Goal: Task Accomplishment & Management: Manage account settings

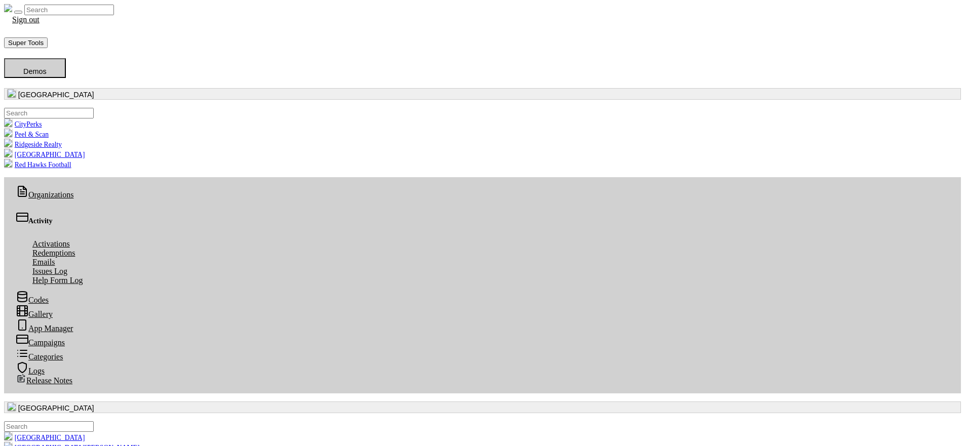
scroll to position [116, 413]
click at [68, 88] on button "button" at bounding box center [482, 94] width 957 height 12
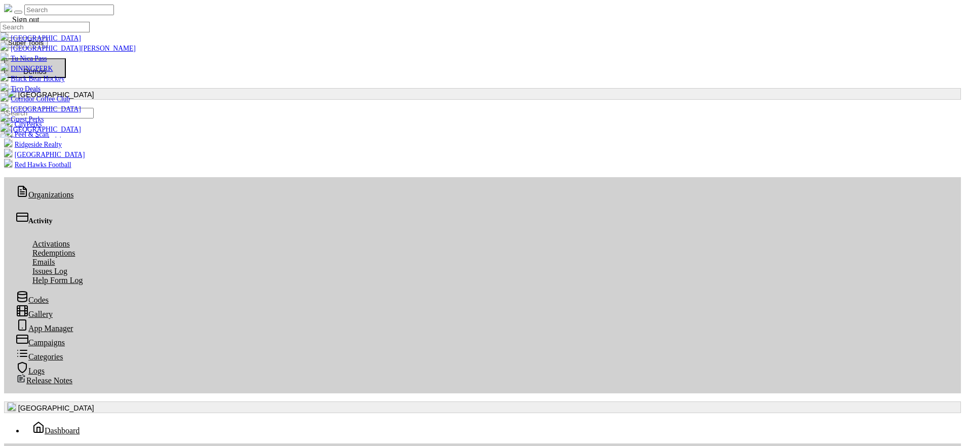
click at [63, 32] on input ".form-control-sm" at bounding box center [45, 27] width 90 height 11
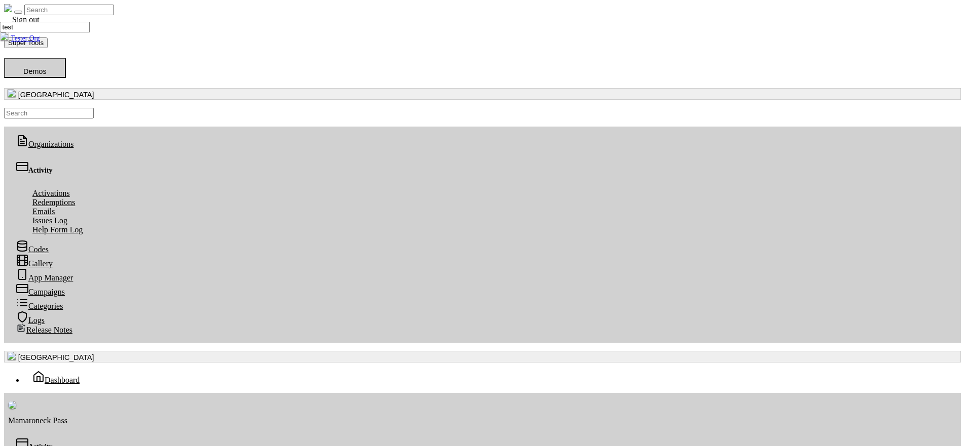
type input "test"
click at [40, 42] on link "Tester Org" at bounding box center [20, 38] width 40 height 8
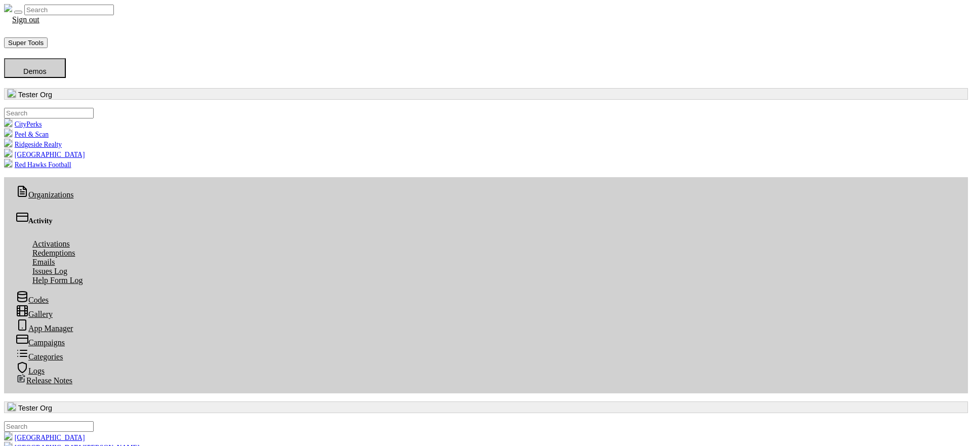
scroll to position [116, 424]
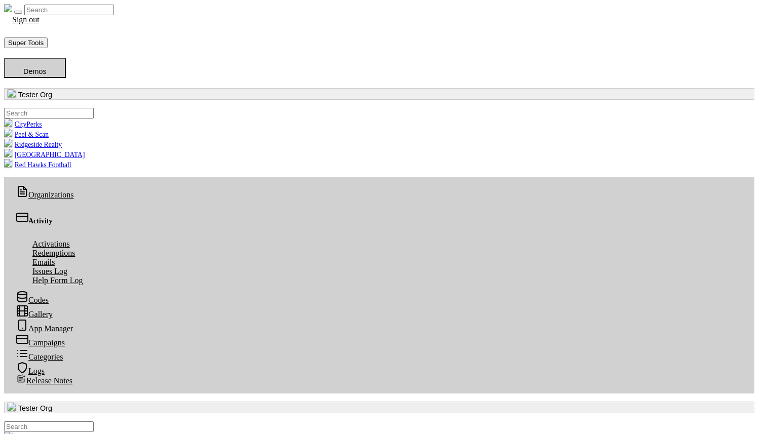
radio input "true"
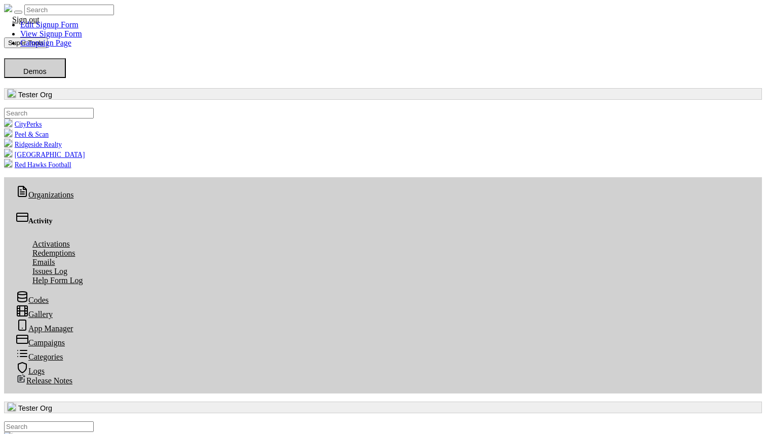
click at [78, 29] on link "Edit Signup Form" at bounding box center [49, 24] width 58 height 9
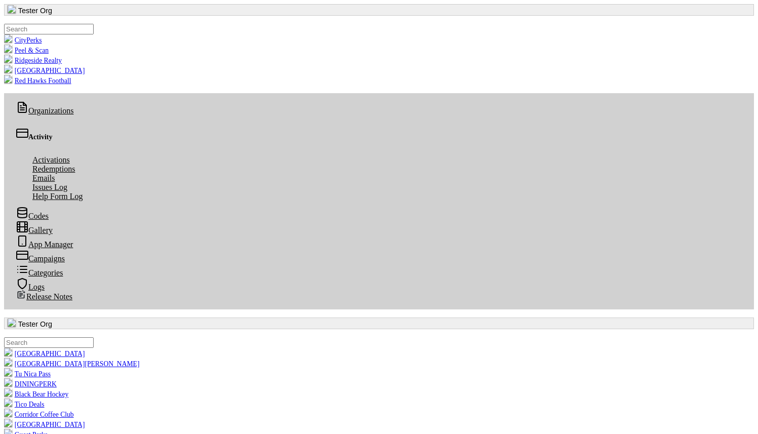
scroll to position [85, 0]
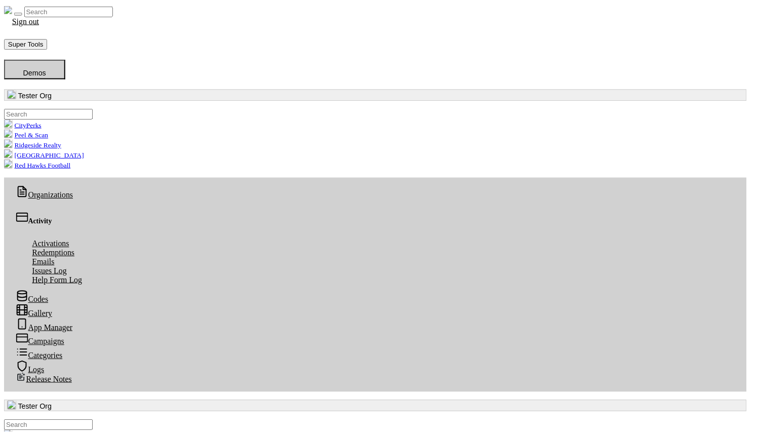
scroll to position [177, 0]
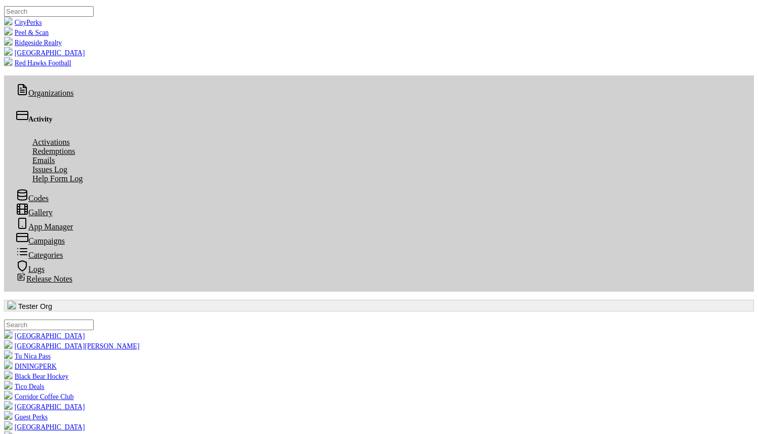
scroll to position [105, 0]
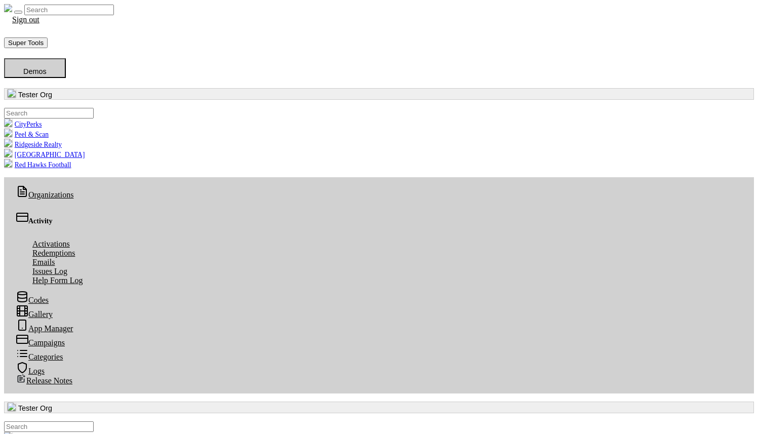
scroll to position [34, 0]
